Goal: Check status: Check status

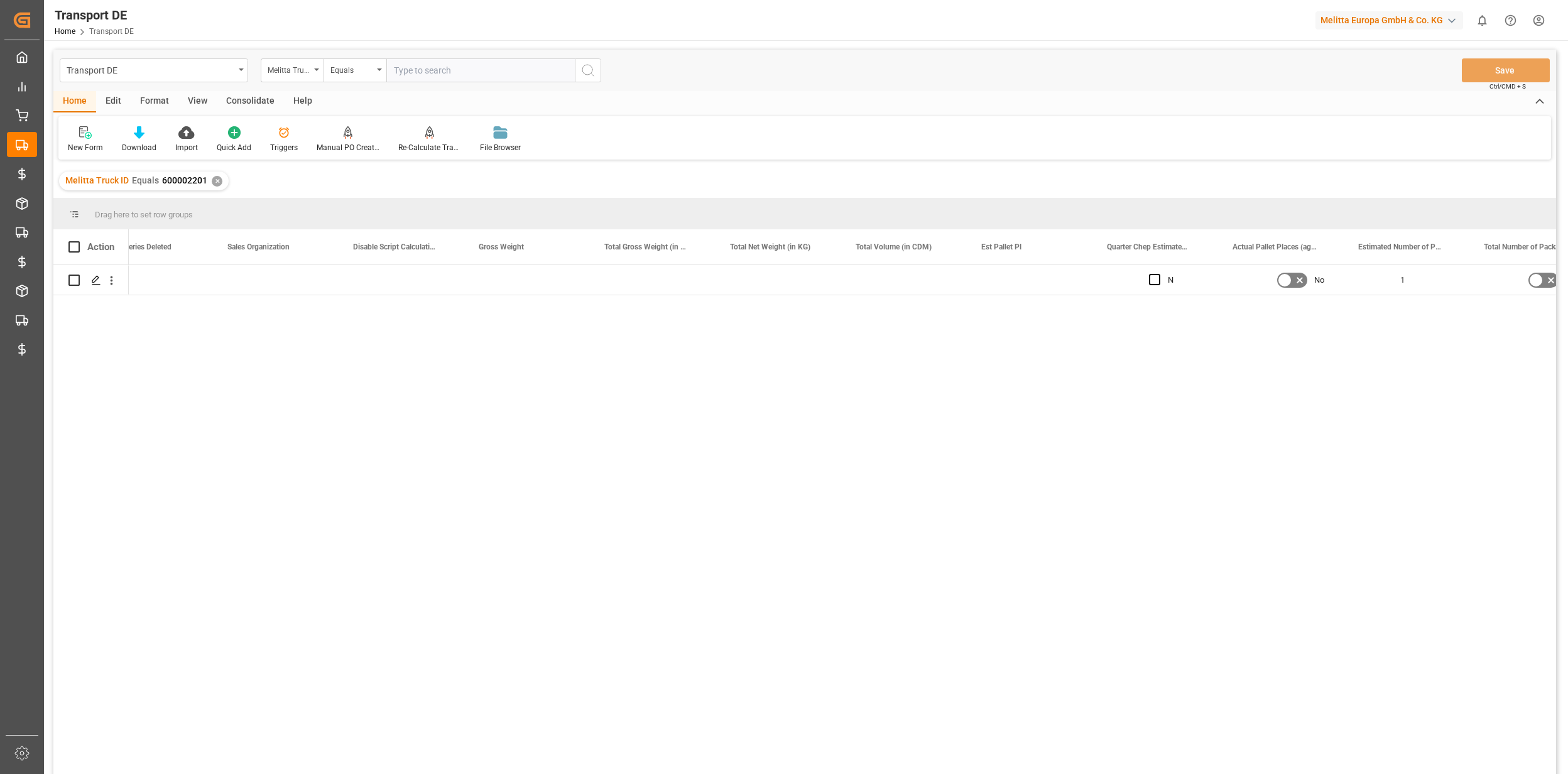
scroll to position [0, 1172]
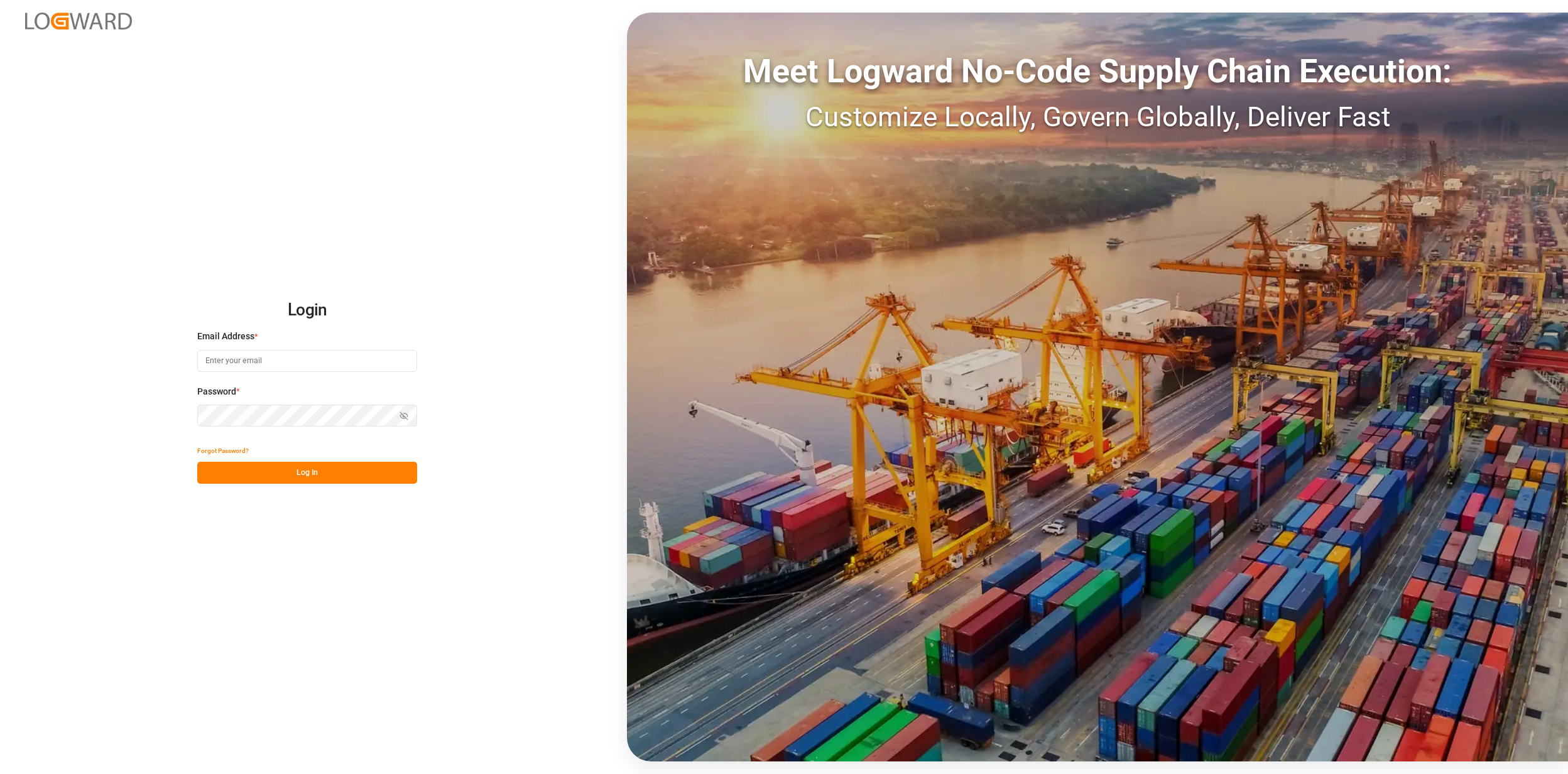
type input "[EMAIL_ADDRESS][PERSON_NAME][DOMAIN_NAME]"
click at [320, 465] on button "Log In" at bounding box center [306, 472] width 219 height 22
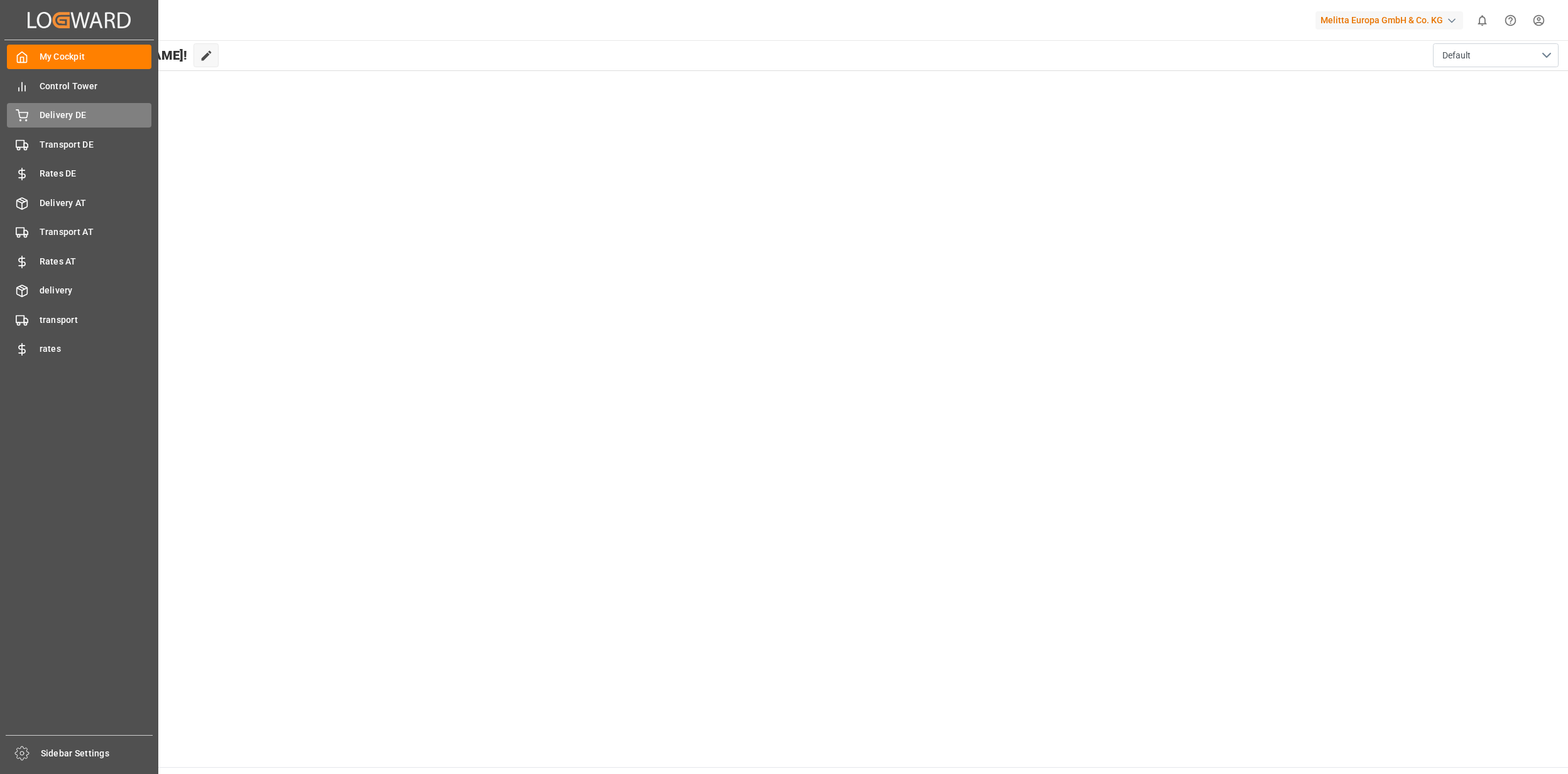
click at [76, 120] on span "Delivery DE" at bounding box center [95, 115] width 112 height 13
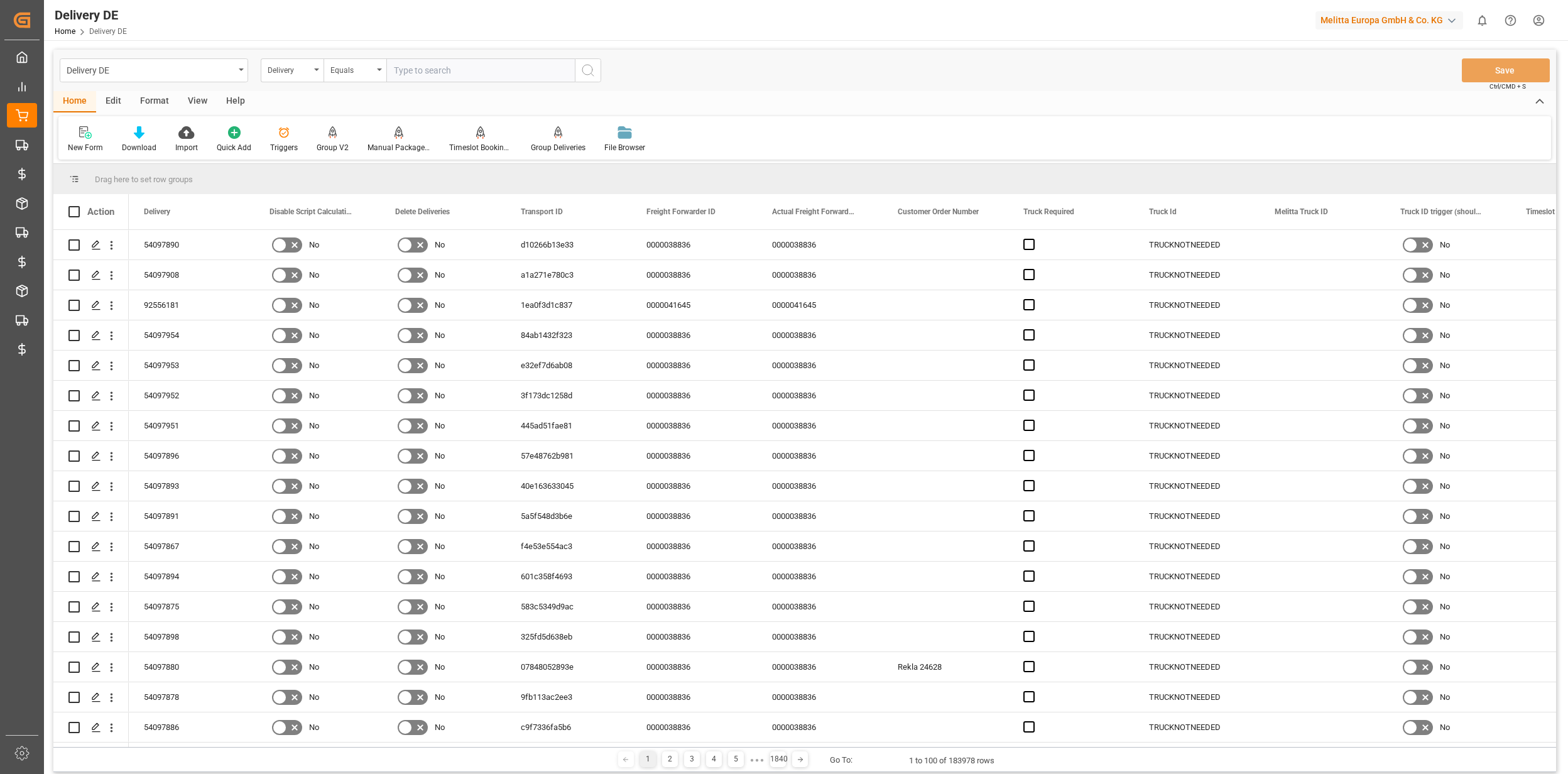
paste input "92555629"
type input "92555629"
